Goal: Transaction & Acquisition: Purchase product/service

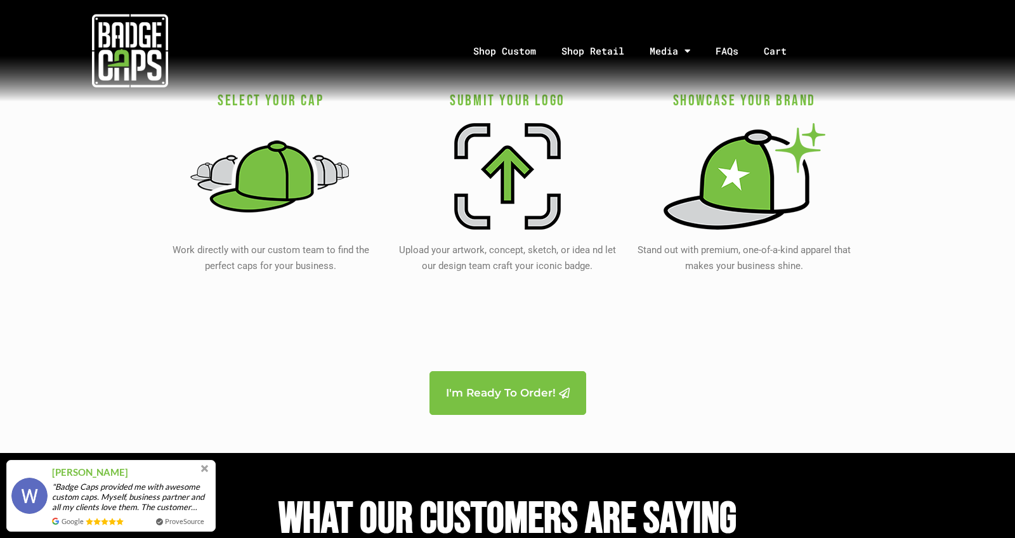
scroll to position [2521, 0]
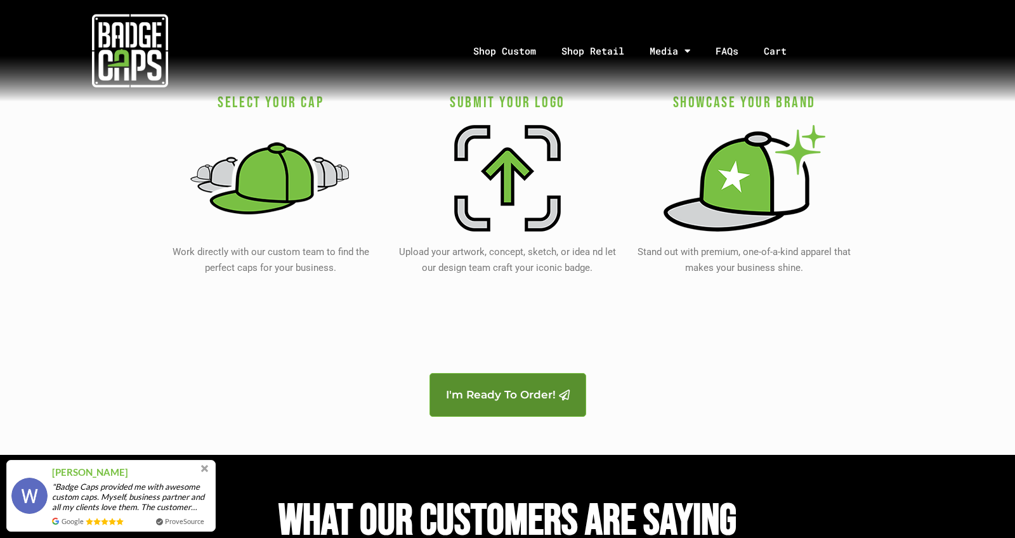
click at [498, 380] on link "I'm Ready To Order!" at bounding box center [507, 395] width 157 height 44
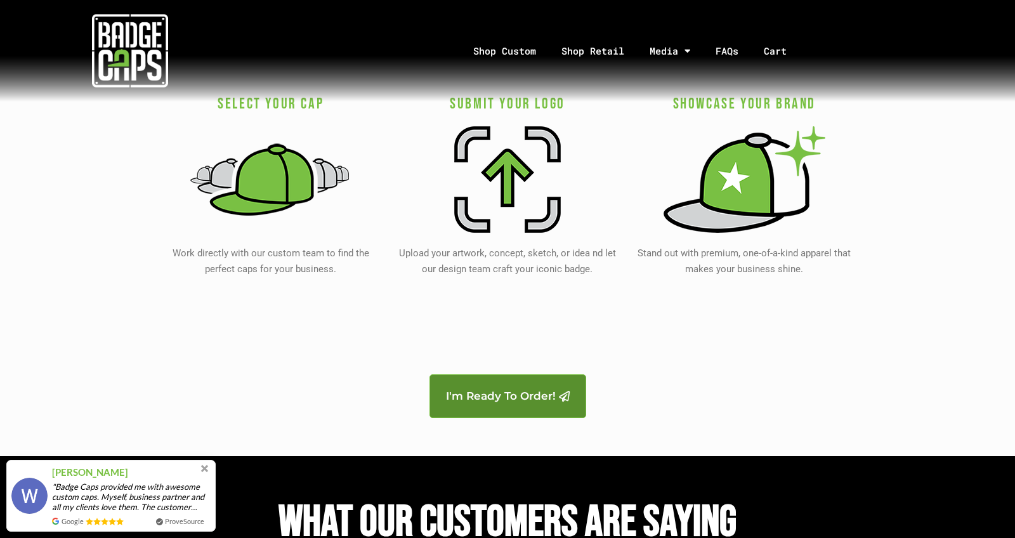
scroll to position [2516, 0]
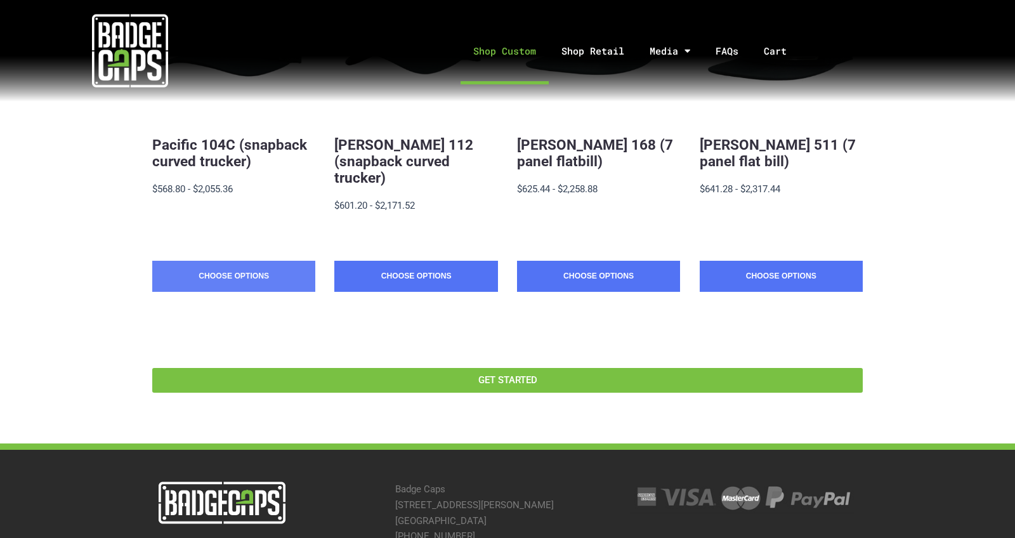
scroll to position [381, 0]
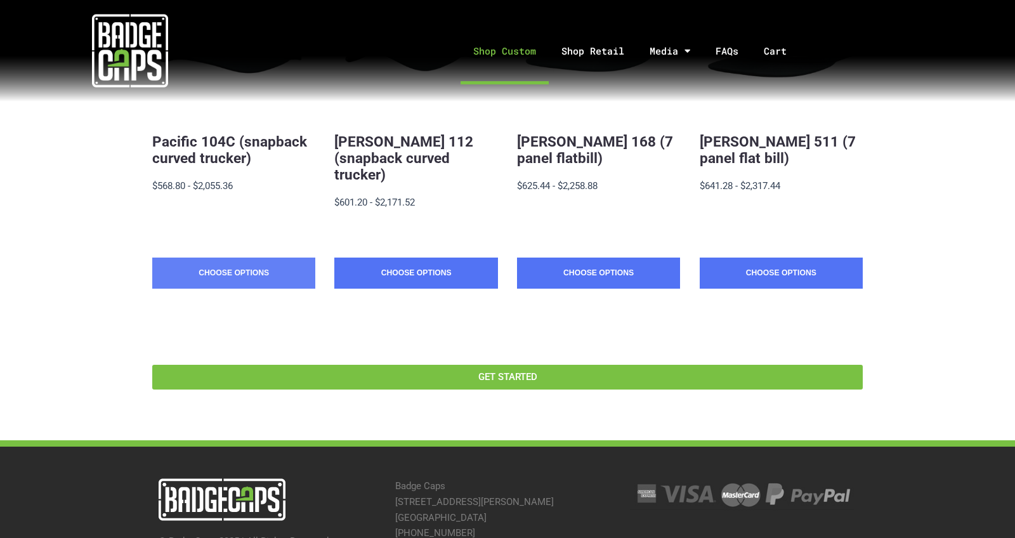
click at [254, 261] on link "Choose Options" at bounding box center [233, 273] width 163 height 32
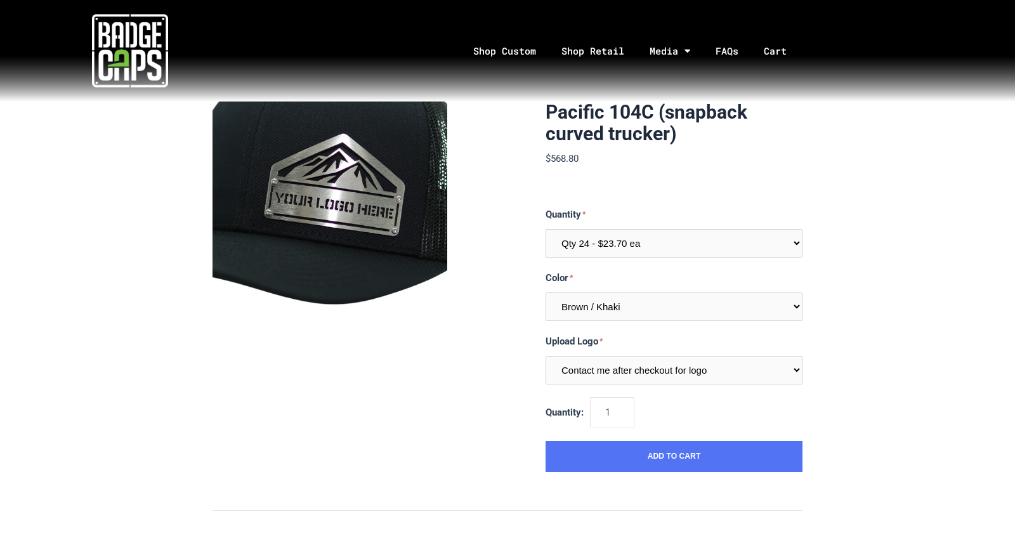
click at [349, 229] on img at bounding box center [329, 218] width 235 height 235
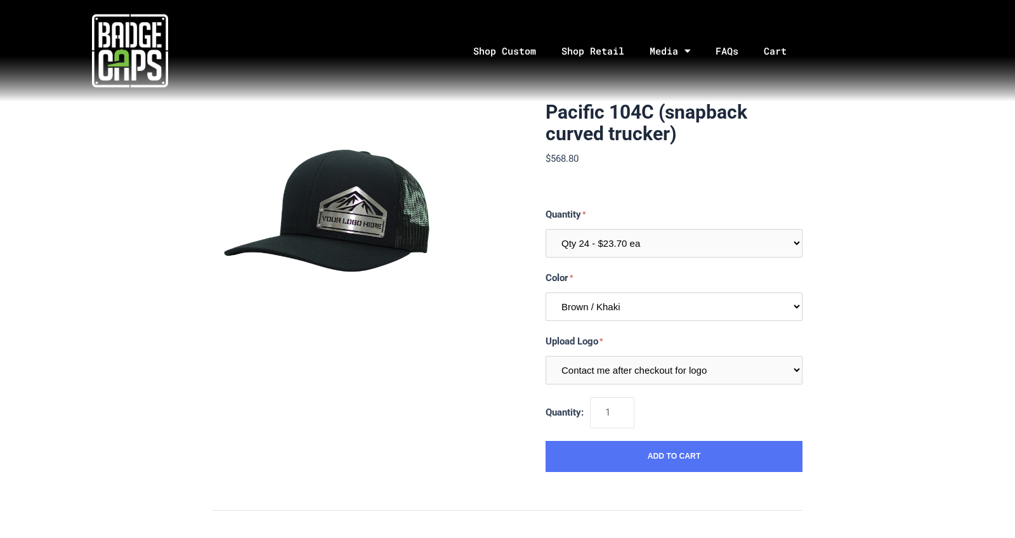
select select "246"
